Goal: Communication & Community: Answer question/provide support

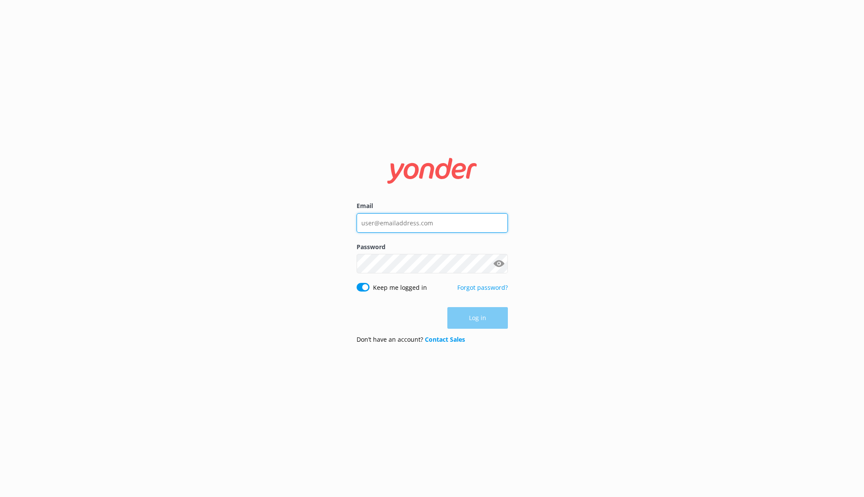
type input "kai@tourscale.com"
click at [473, 315] on div "Log in" at bounding box center [432, 318] width 151 height 22
click at [488, 320] on button "Log in" at bounding box center [478, 318] width 61 height 22
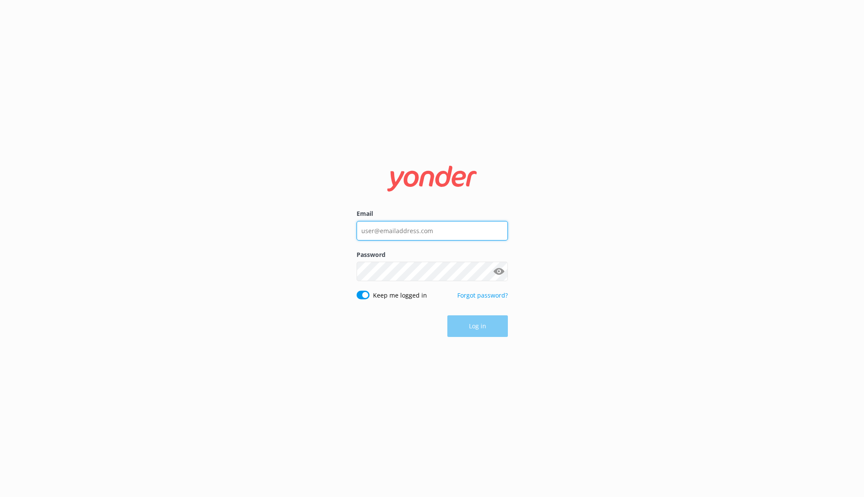
type input "[EMAIL_ADDRESS][DOMAIN_NAME]"
click at [494, 324] on div "Log in" at bounding box center [432, 327] width 151 height 22
click at [494, 324] on button "Log in" at bounding box center [478, 327] width 61 height 22
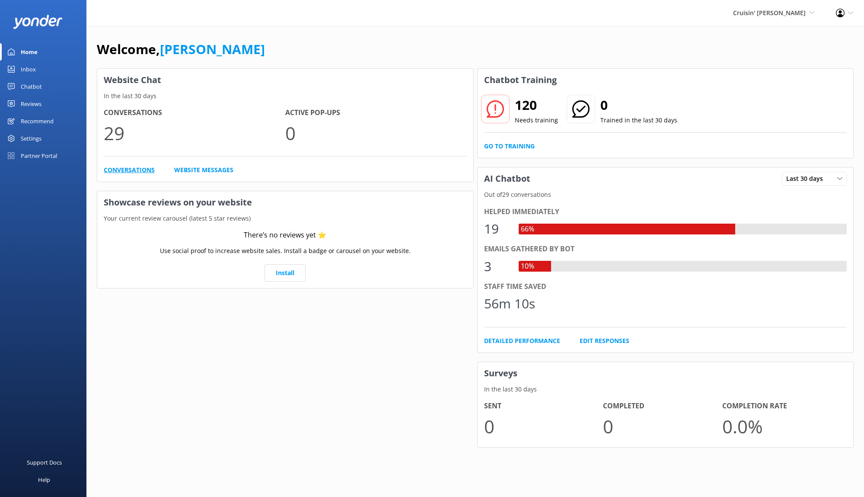
click at [129, 171] on link "Conversations" at bounding box center [129, 170] width 51 height 10
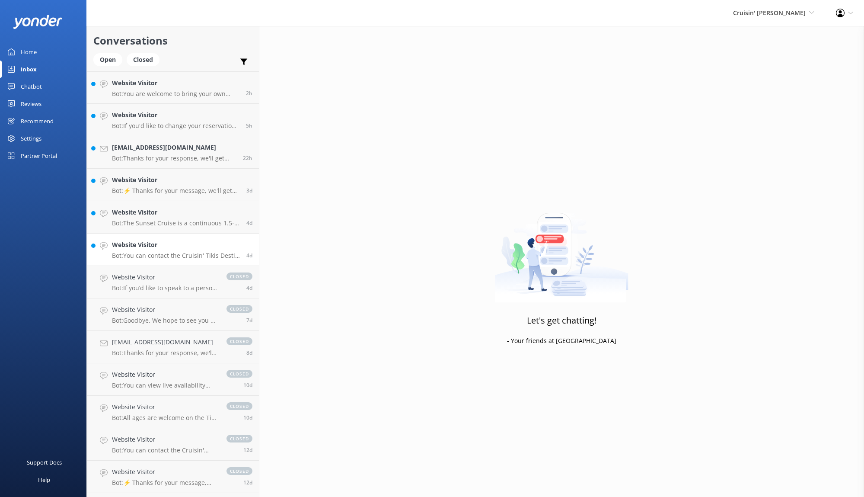
click at [213, 253] on p "Bot: You can contact the Cruisin' Tikis Destin team at [PHONE_NUMBER]." at bounding box center [176, 256] width 128 height 8
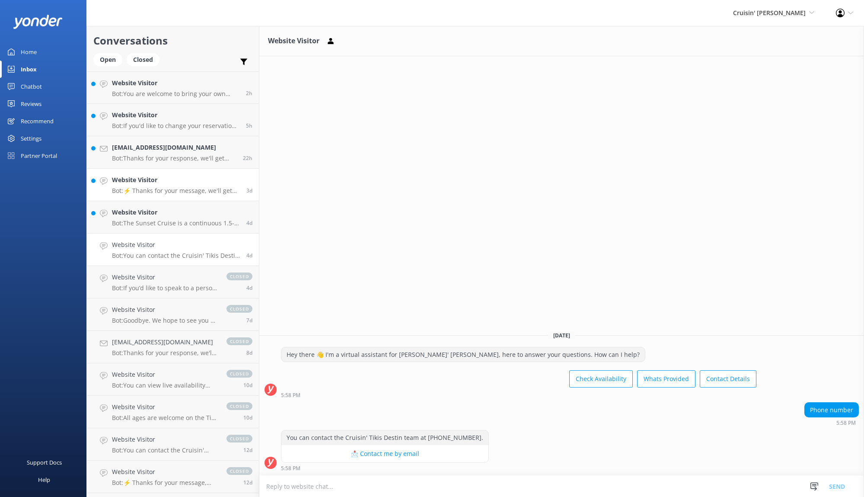
click at [170, 179] on h4 "Website Visitor" at bounding box center [176, 180] width 128 height 10
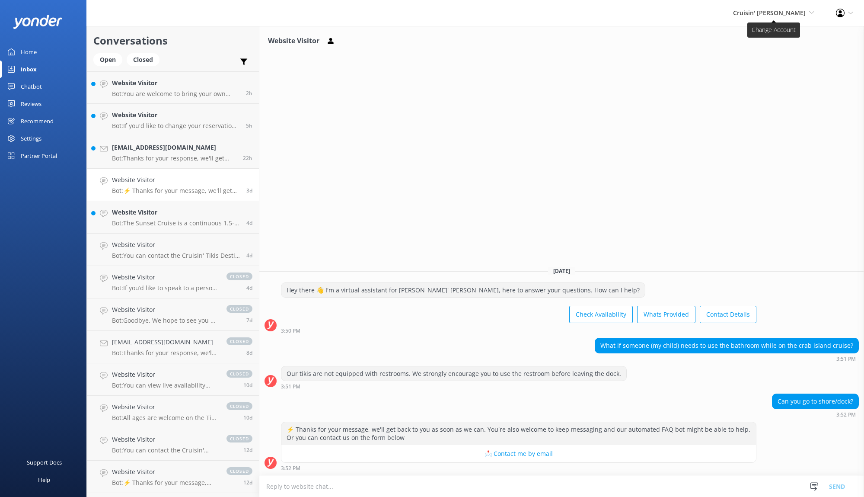
click at [779, 16] on span "Cruisin' [PERSON_NAME]" at bounding box center [769, 13] width 73 height 8
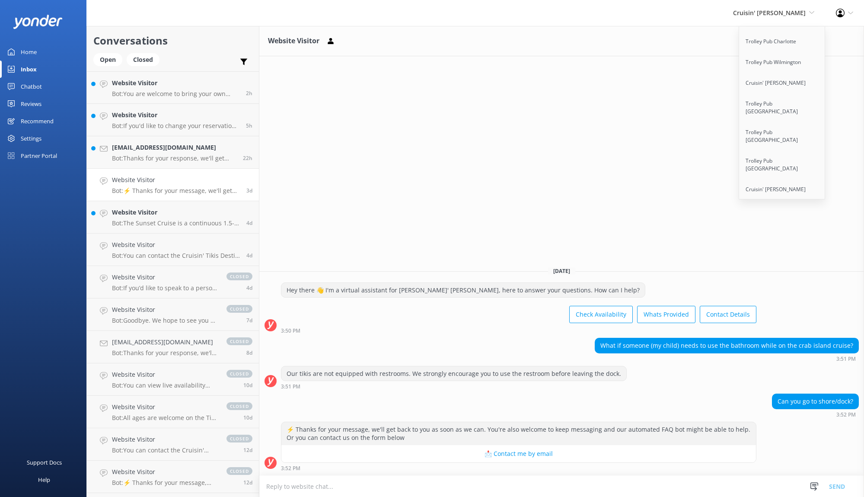
scroll to position [130, 0]
click at [796, 77] on link "Cruisin' [PERSON_NAME]" at bounding box center [782, 81] width 86 height 21
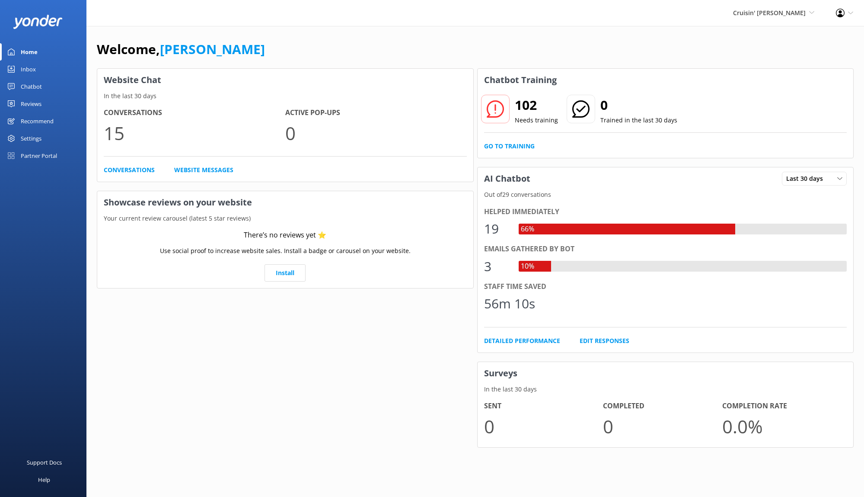
click at [45, 74] on link "Inbox" at bounding box center [43, 69] width 86 height 17
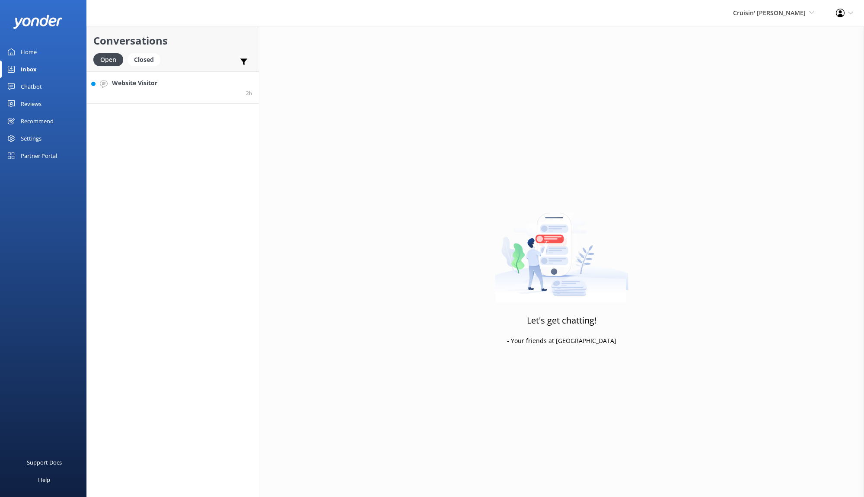
click at [199, 92] on link "Website Visitor 2h" at bounding box center [173, 87] width 172 height 32
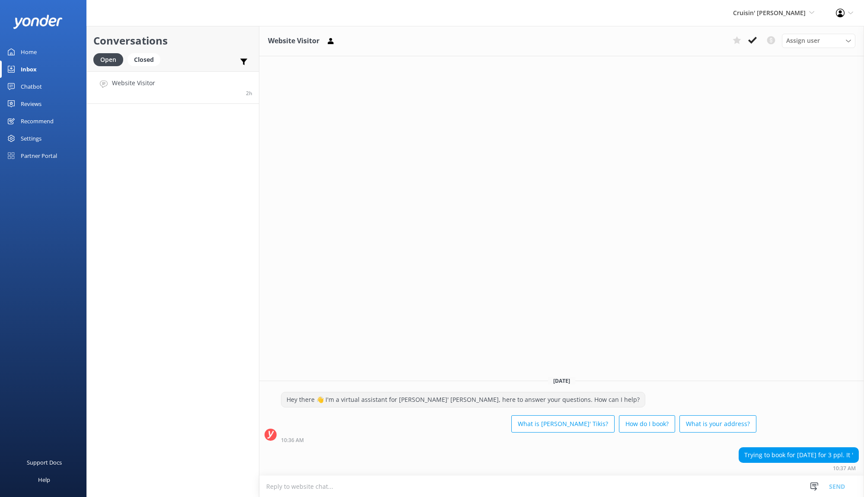
click at [511, 489] on textarea at bounding box center [561, 486] width 605 height 21
click at [801, 15] on span "Cruisin' [PERSON_NAME]" at bounding box center [769, 13] width 73 height 8
click at [786, 138] on link "Trolley Pub Raleigh" at bounding box center [782, 148] width 86 height 21
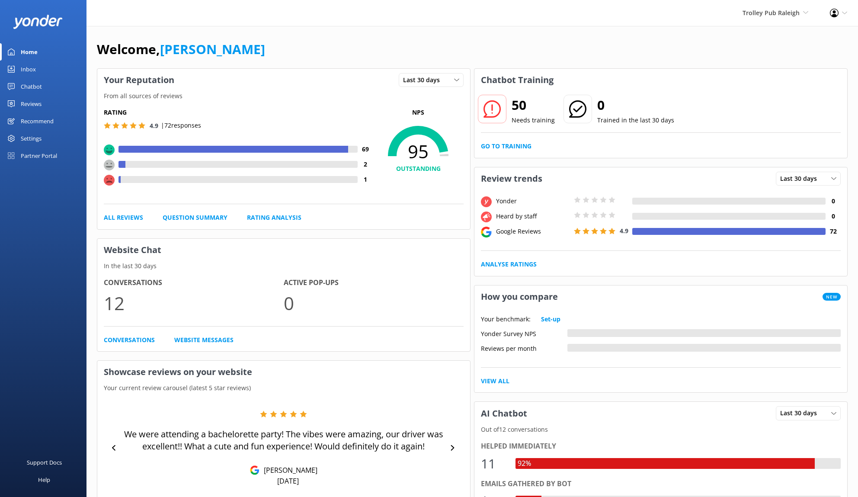
click at [52, 71] on link "Inbox" at bounding box center [43, 69] width 86 height 17
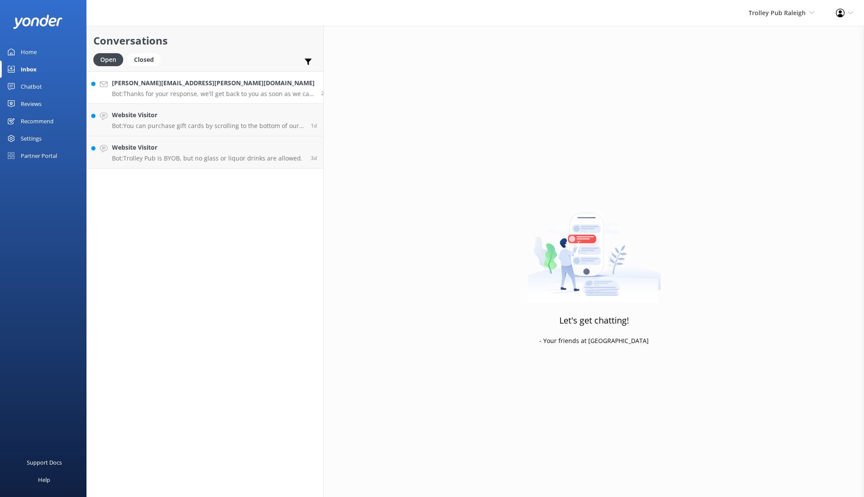
click at [179, 101] on link "Gina.capaldo@nokia.com Bot: Thanks for your response, we'll get back to you as …" at bounding box center [205, 87] width 237 height 32
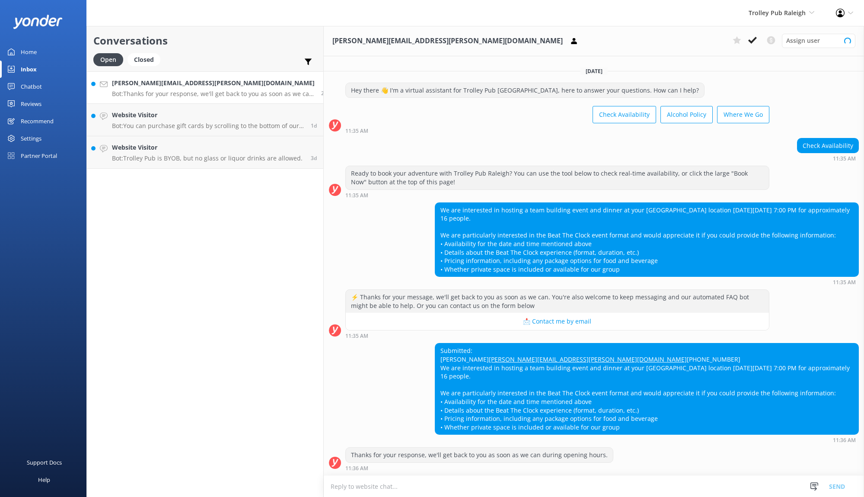
scroll to position [5, 0]
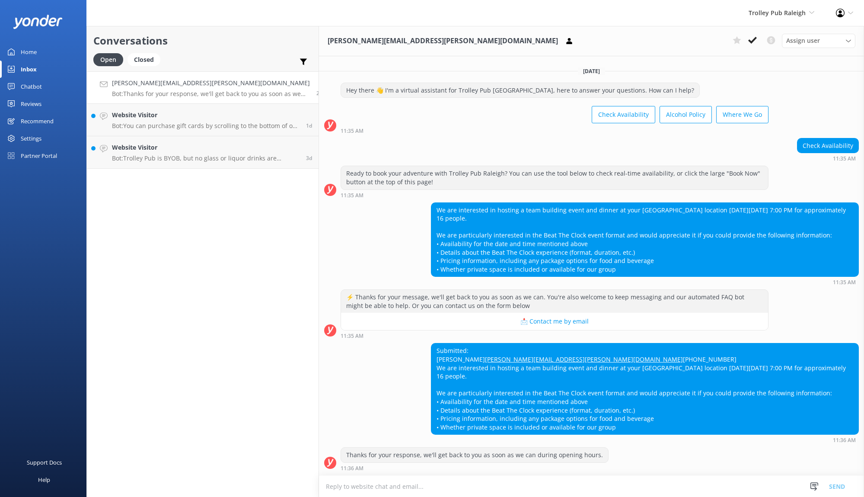
drag, startPoint x: 613, startPoint y: 424, endPoint x: 400, endPoint y: 340, distance: 228.6
click at [432, 343] on div "Submitted: Gina Capaldo Gina.capaldo@nokia.com 908-205-3449 We are interested i…" at bounding box center [645, 388] width 427 height 91
drag, startPoint x: 416, startPoint y: 342, endPoint x: 408, endPoint y: 396, distance: 54.7
click at [432, 396] on div "Submitted: Gina Capaldo Gina.capaldo@nokia.com 908-205-3449 We are interested i…" at bounding box center [645, 388] width 427 height 91
drag, startPoint x: 457, startPoint y: 400, endPoint x: 531, endPoint y: 402, distance: 73.5
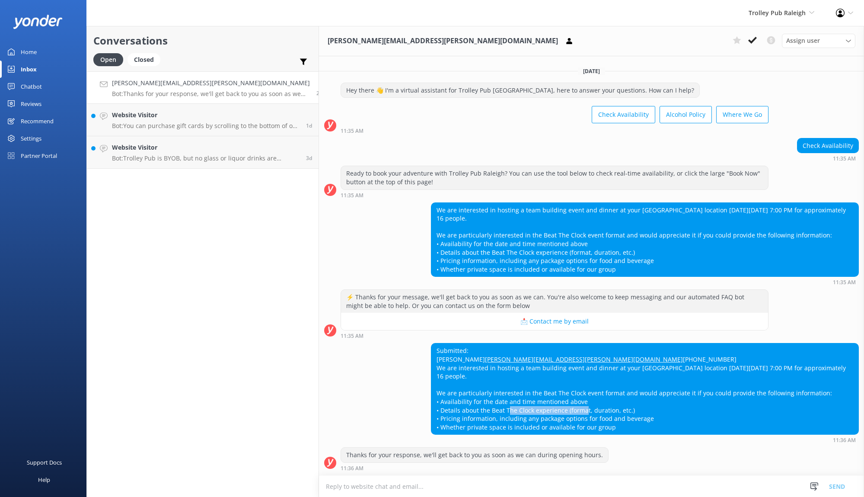
click at [531, 402] on div "Submitted: Gina Capaldo Gina.capaldo@nokia.com 908-205-3449 We are interested i…" at bounding box center [645, 388] width 427 height 91
copy div "Beat The Clock experience"
